Goal: Check status: Check status

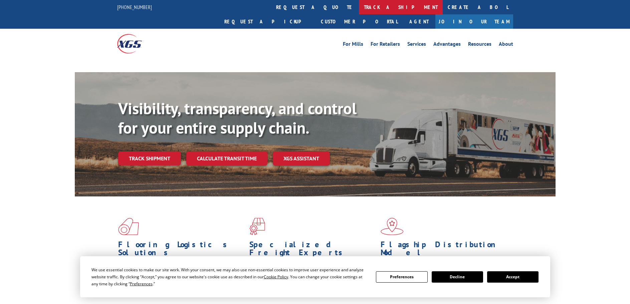
click at [359, 4] on link "track a shipment" at bounding box center [401, 7] width 84 height 14
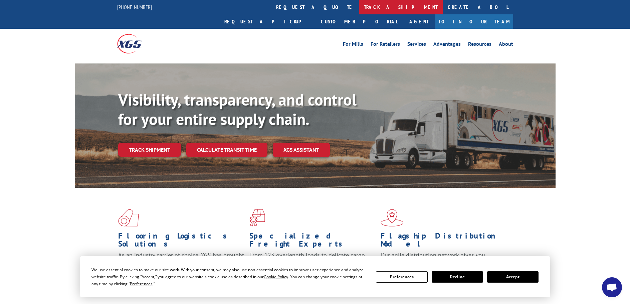
click at [359, 6] on link "track a shipment" at bounding box center [401, 7] width 84 height 14
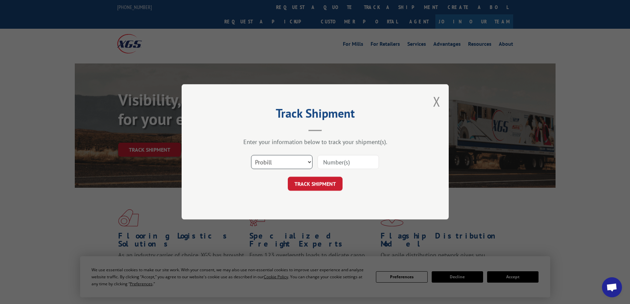
drag, startPoint x: 284, startPoint y: 159, endPoint x: 280, endPoint y: 168, distance: 10.2
click at [284, 159] on select "Select category... Probill BOL PO" at bounding box center [281, 162] width 61 height 14
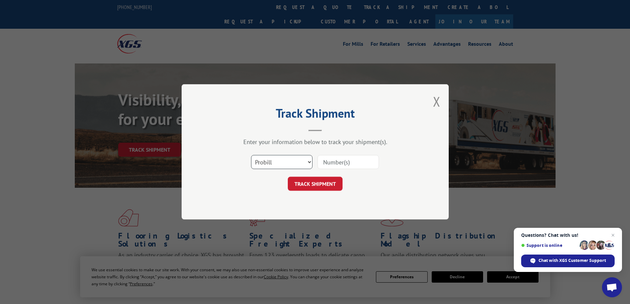
select select "bol"
click at [251, 155] on select "Select category... Probill BOL PO" at bounding box center [281, 162] width 61 height 14
paste input "5179384"
type input "5179384"
click at [306, 179] on button "TRACK SHIPMENT" at bounding box center [315, 184] width 55 height 14
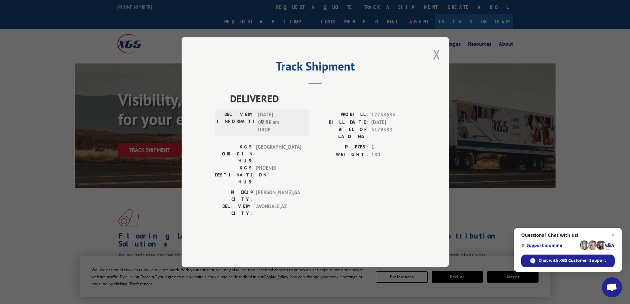
scroll to position [100, 0]
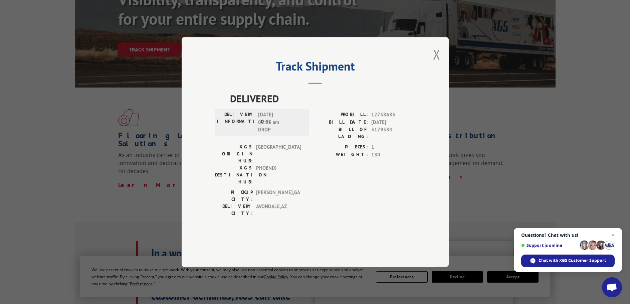
click at [441, 74] on div "Track Shipment DELIVERED DELIVERY INFORMATION: 06/29/2021 02:35 am DROP PROBILL…" at bounding box center [315, 152] width 267 height 230
click at [438, 63] on button "Close modal" at bounding box center [436, 54] width 7 height 18
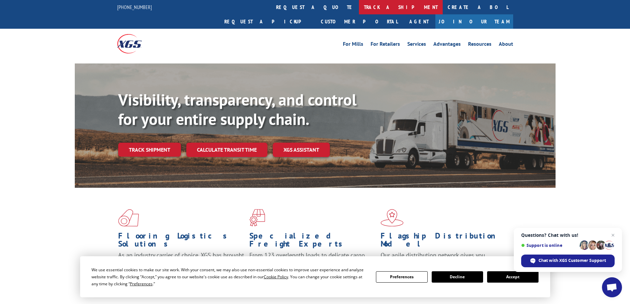
click at [359, 8] on link "track a shipment" at bounding box center [401, 7] width 84 height 14
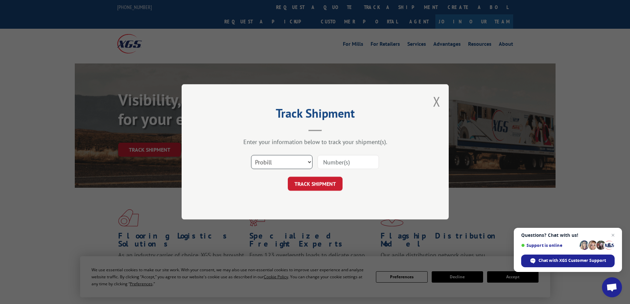
click at [293, 160] on select "Select category... Probill BOL PO" at bounding box center [281, 162] width 61 height 14
select select "bol"
click at [251, 155] on select "Select category... Probill BOL PO" at bounding box center [281, 162] width 61 height 14
paste input "6009795"
type input "6009795"
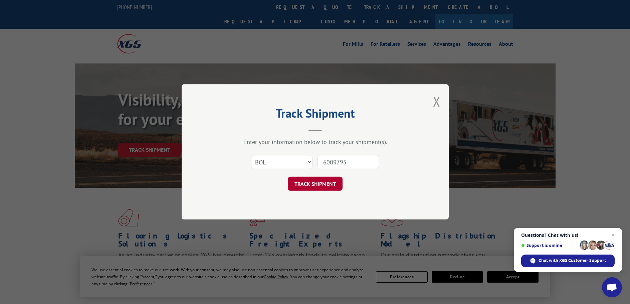
click at [309, 183] on button "TRACK SHIPMENT" at bounding box center [315, 184] width 55 height 14
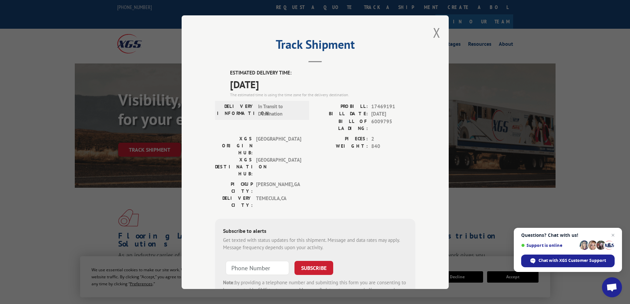
drag, startPoint x: 281, startPoint y: 83, endPoint x: 214, endPoint y: 69, distance: 68.6
click at [215, 69] on div "ESTIMATED DELIVERY TIME: [DATE] The estimated time is using the time zone for t…" at bounding box center [315, 189] width 200 height 240
copy div "ESTIMATED DELIVERY TIME: [DATE]"
click at [434, 31] on button "Close modal" at bounding box center [436, 33] width 7 height 18
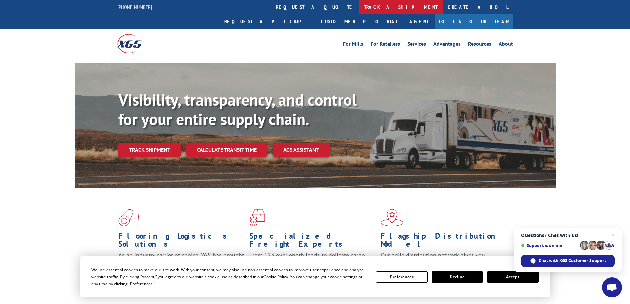
click at [359, 8] on link "track a shipment" at bounding box center [401, 7] width 84 height 14
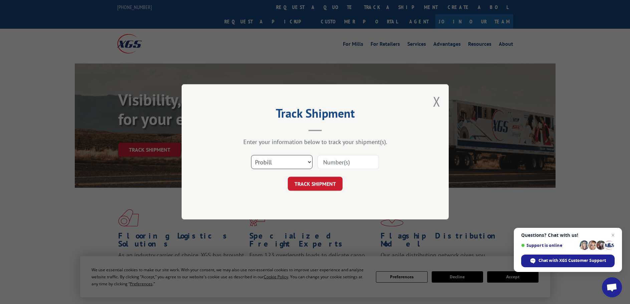
click at [293, 163] on select "Select category... Probill BOL PO" at bounding box center [281, 162] width 61 height 14
select select "bol"
click at [251, 155] on select "Select category... Probill BOL PO" at bounding box center [281, 162] width 61 height 14
paste input "5221232"
type input "5221232"
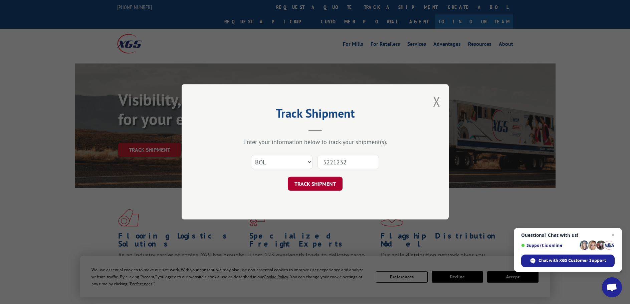
click at [303, 183] on button "TRACK SHIPMENT" at bounding box center [315, 184] width 55 height 14
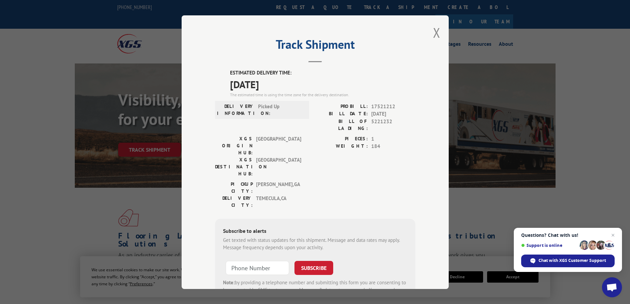
drag, startPoint x: 285, startPoint y: 84, endPoint x: 221, endPoint y: 70, distance: 65.7
click at [221, 70] on div "ESTIMATED DELIVERY TIME: [DATE] The estimated time is using the time zone for t…" at bounding box center [315, 189] width 200 height 240
copy div "ESTIMATED DELIVERY TIME: [DATE]"
click at [436, 35] on button "Close modal" at bounding box center [436, 33] width 7 height 18
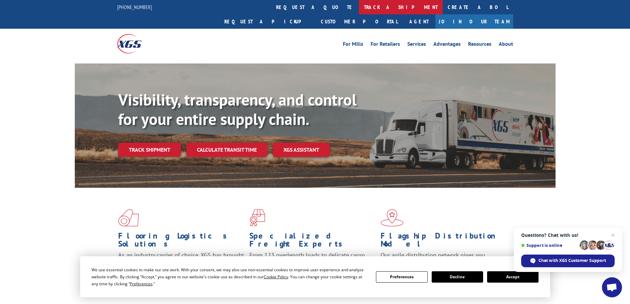
click at [359, 5] on link "track a shipment" at bounding box center [401, 7] width 84 height 14
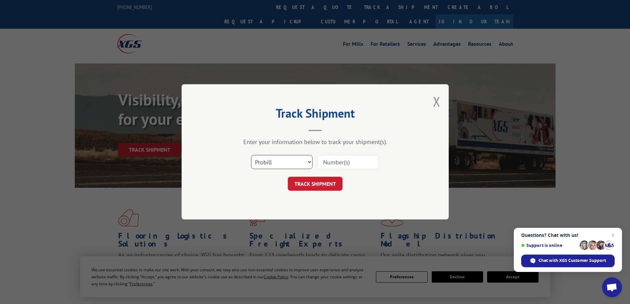
click at [281, 163] on select "Select category... Probill BOL PO" at bounding box center [281, 162] width 61 height 14
select select "bol"
click at [251, 155] on select "Select category... Probill BOL PO" at bounding box center [281, 162] width 61 height 14
paste input "0078178533"
type input "0078178533"
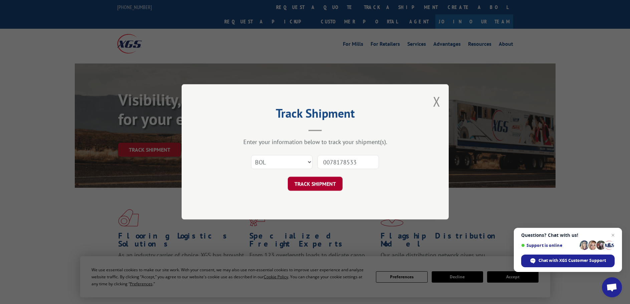
click at [309, 183] on button "TRACK SHIPMENT" at bounding box center [315, 184] width 55 height 14
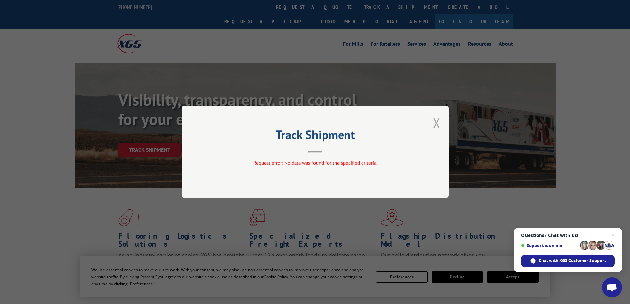
click at [436, 126] on button "Close modal" at bounding box center [436, 123] width 7 height 18
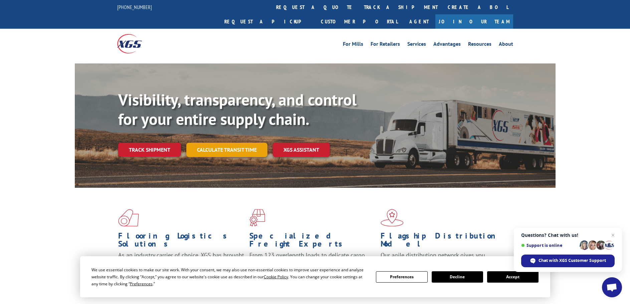
click at [238, 143] on link "Calculate transit time" at bounding box center [226, 150] width 81 height 14
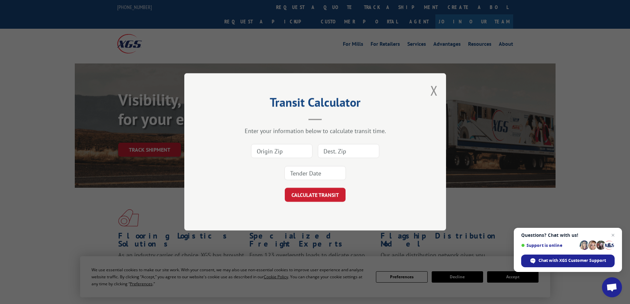
click at [296, 149] on input at bounding box center [281, 151] width 61 height 14
click at [294, 153] on input at bounding box center [281, 151] width 61 height 14
click at [432, 93] on button "Close modal" at bounding box center [433, 90] width 7 height 18
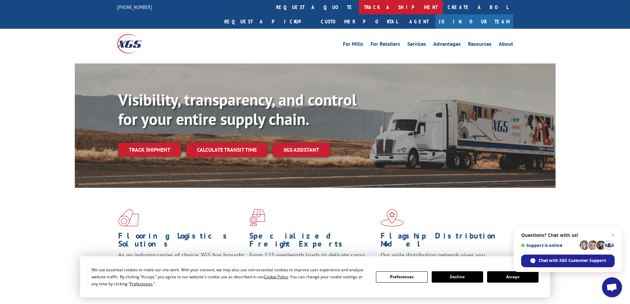
click at [359, 6] on link "track a shipment" at bounding box center [401, 7] width 84 height 14
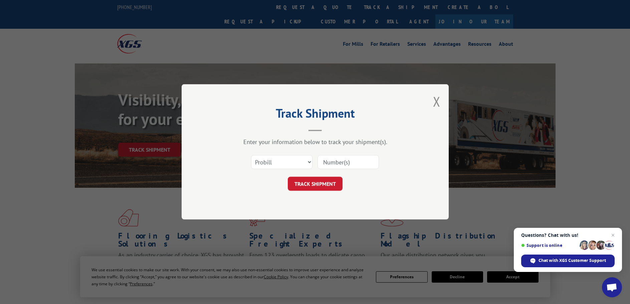
paste input "2847357"
type input "2847357"
click at [320, 185] on button "TRACK SHIPMENT" at bounding box center [315, 184] width 55 height 14
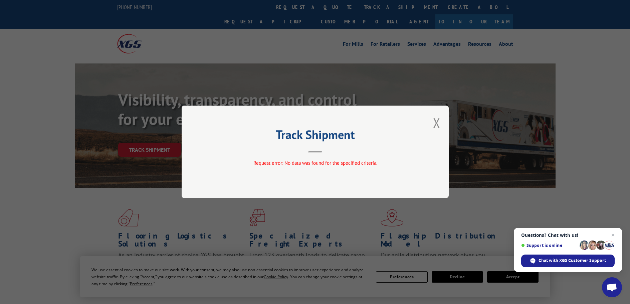
click at [432, 124] on div "Track Shipment Request error: No data was found for the specified criteria." at bounding box center [315, 152] width 267 height 93
click at [434, 122] on button "Close modal" at bounding box center [436, 123] width 7 height 18
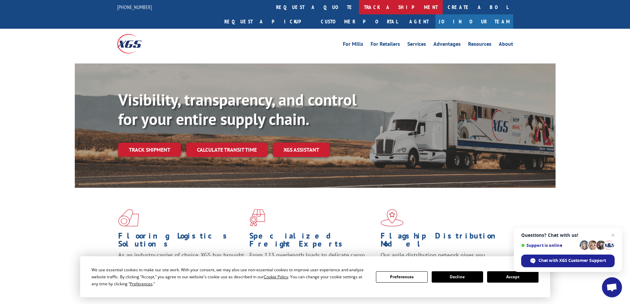
click at [359, 6] on link "track a shipment" at bounding box center [401, 7] width 84 height 14
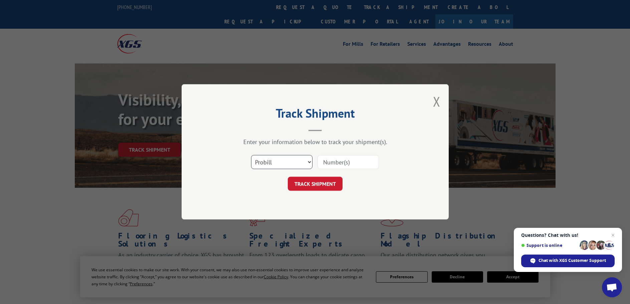
click at [284, 158] on select "Select category... Probill BOL PO" at bounding box center [281, 162] width 61 height 14
select select "po"
click at [251, 155] on select "Select category... Probill BOL PO" at bounding box center [281, 162] width 61 height 14
click at [333, 164] on input at bounding box center [348, 162] width 61 height 14
type input "28547501"
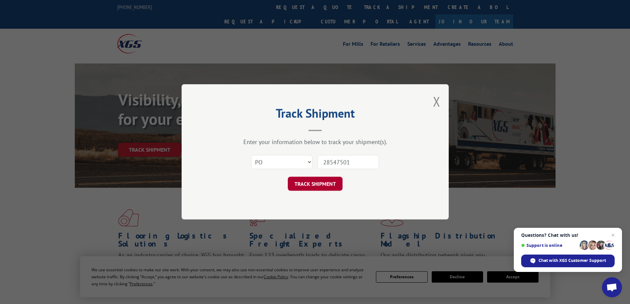
click at [314, 185] on button "TRACK SHIPMENT" at bounding box center [315, 184] width 55 height 14
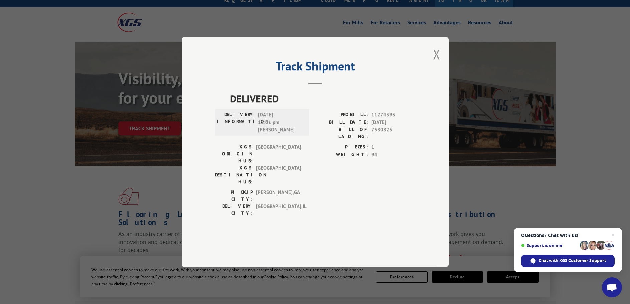
scroll to position [33, 0]
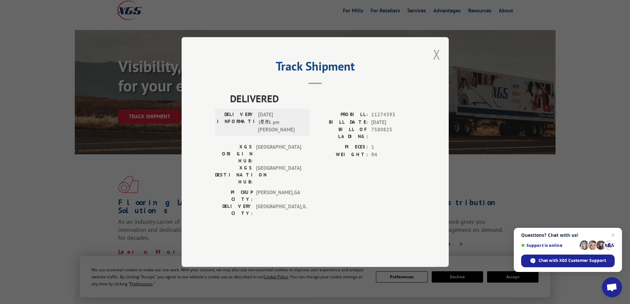
click at [438, 63] on button "Close modal" at bounding box center [436, 54] width 7 height 18
